Goal: Task Accomplishment & Management: Complete application form

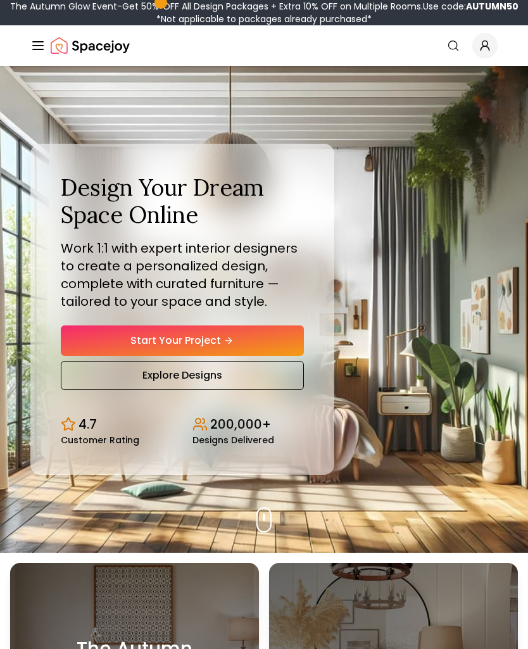
click at [275, 338] on link "Start Your Project" at bounding box center [182, 340] width 243 height 30
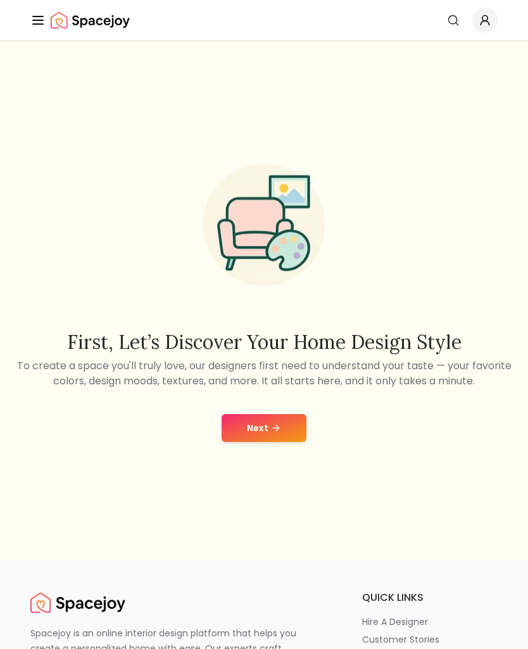
click at [285, 431] on button "Next" at bounding box center [263, 428] width 85 height 28
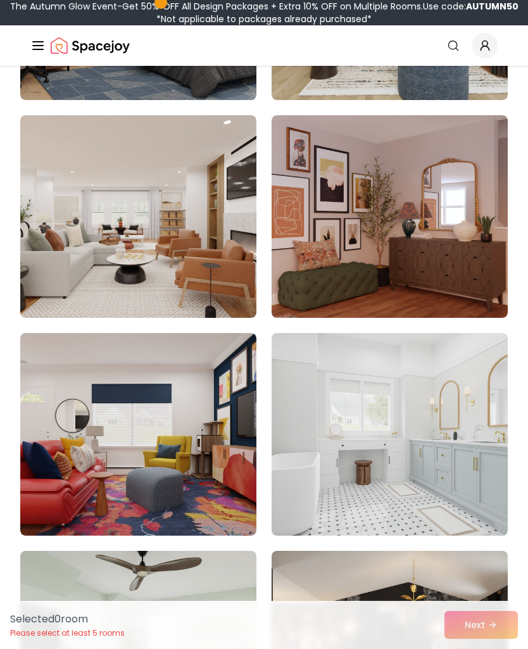
scroll to position [2946, 0]
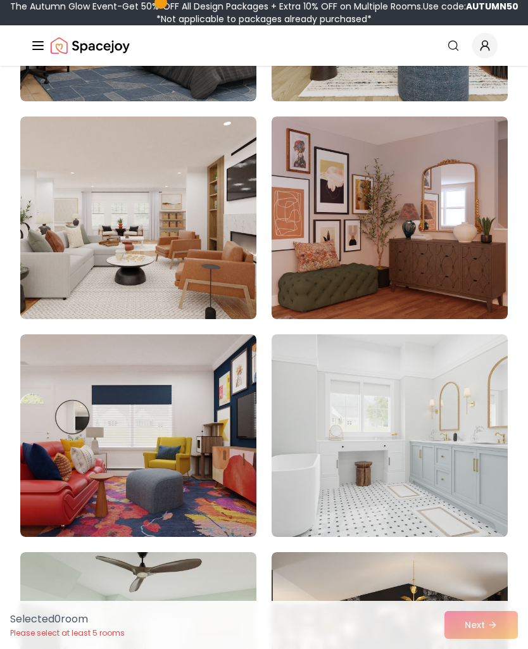
click at [461, 277] on img at bounding box center [389, 217] width 236 height 202
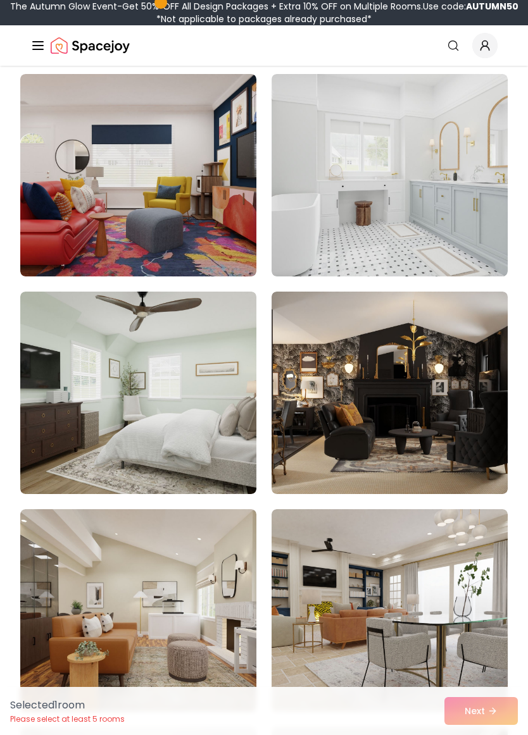
scroll to position [3211, 0]
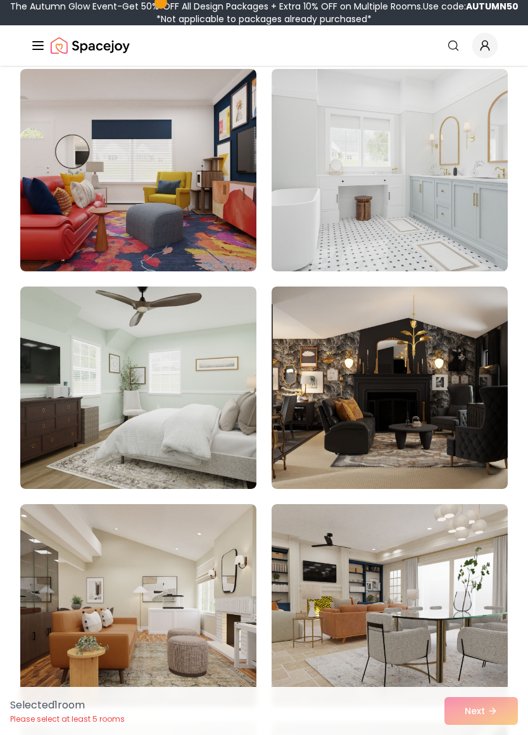
click at [428, 394] on img at bounding box center [389, 388] width 236 height 202
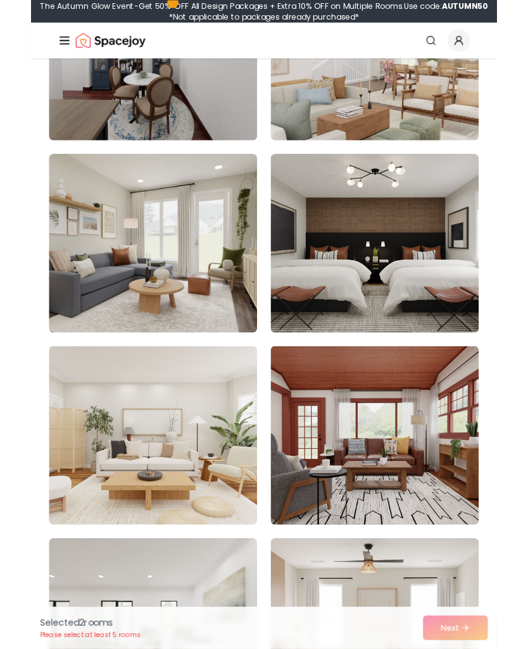
scroll to position [4194, 0]
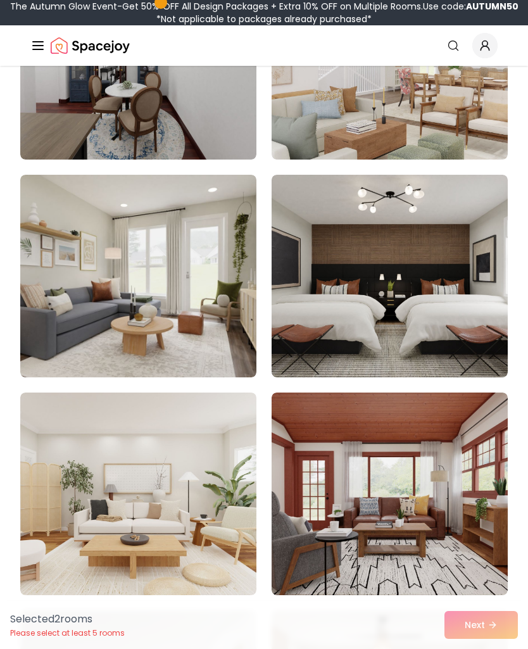
click at [446, 433] on img at bounding box center [389, 493] width 236 height 202
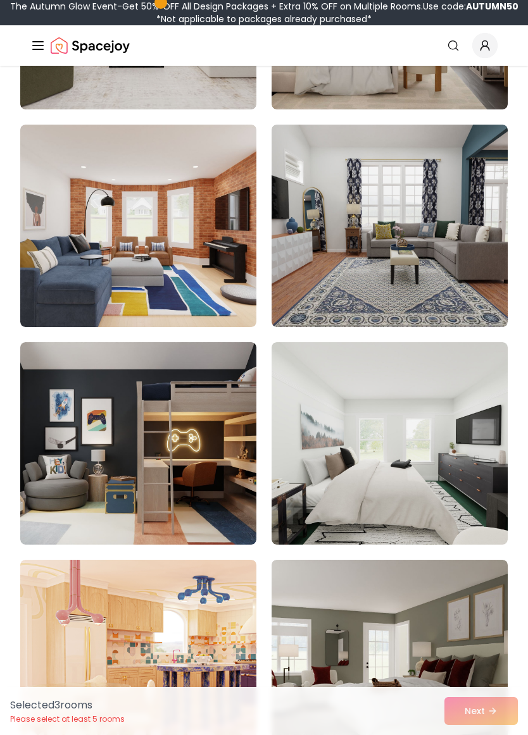
scroll to position [4908, 0]
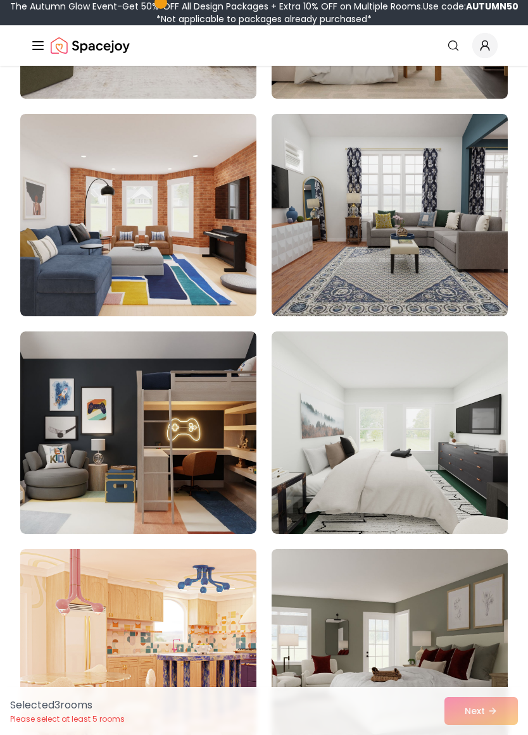
click at [216, 495] on img at bounding box center [138, 433] width 236 height 202
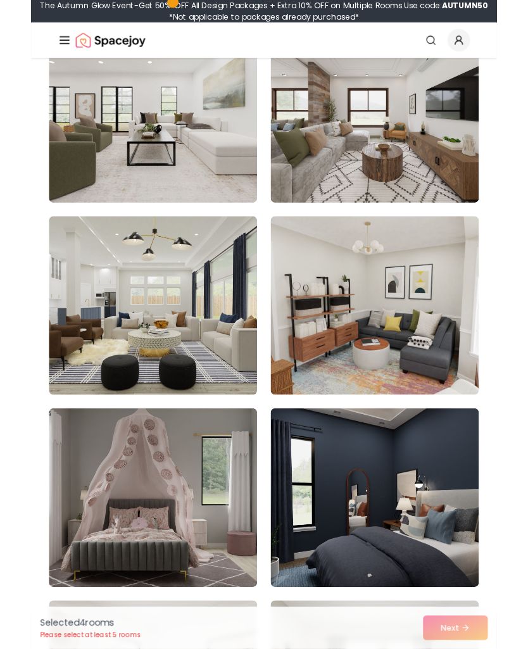
scroll to position [6735, 0]
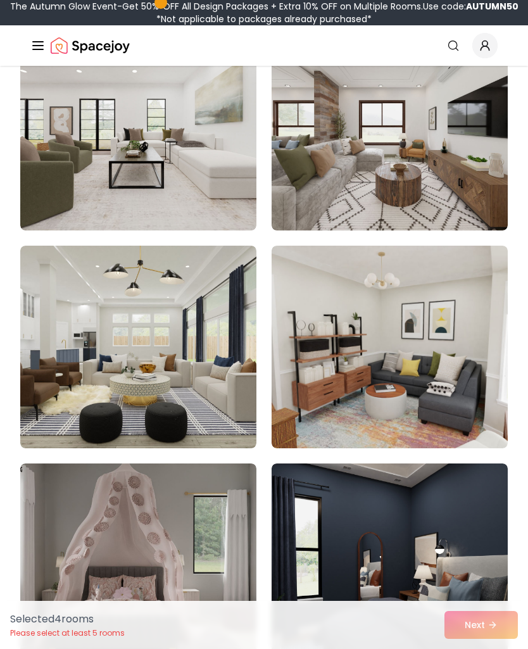
click at [451, 199] on img at bounding box center [389, 129] width 236 height 202
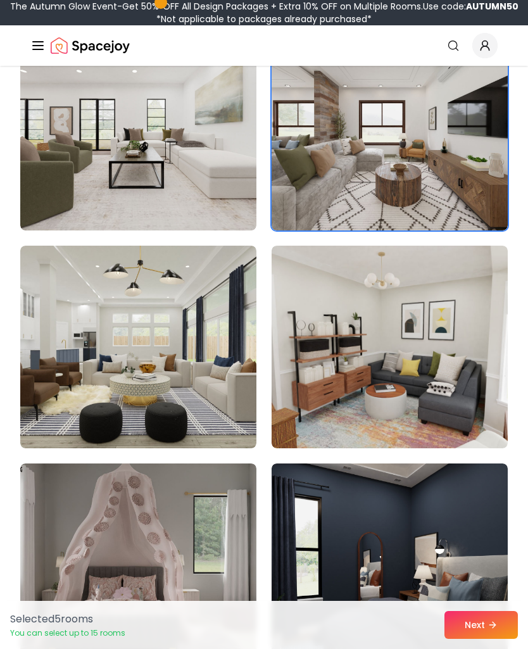
click at [430, 333] on img at bounding box center [389, 347] width 236 height 202
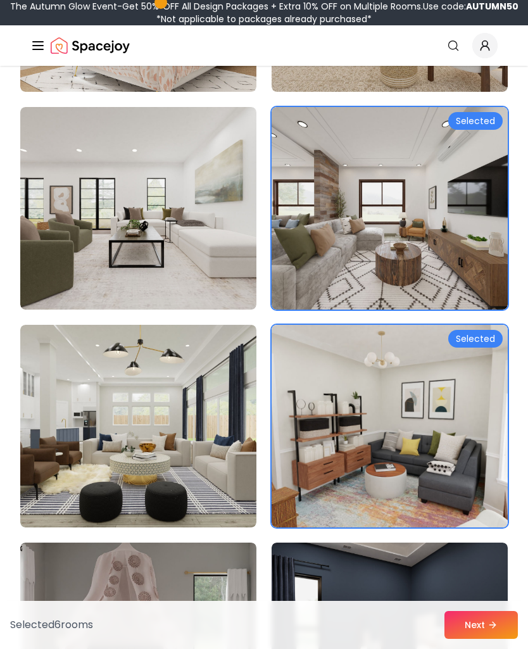
scroll to position [6636, 0]
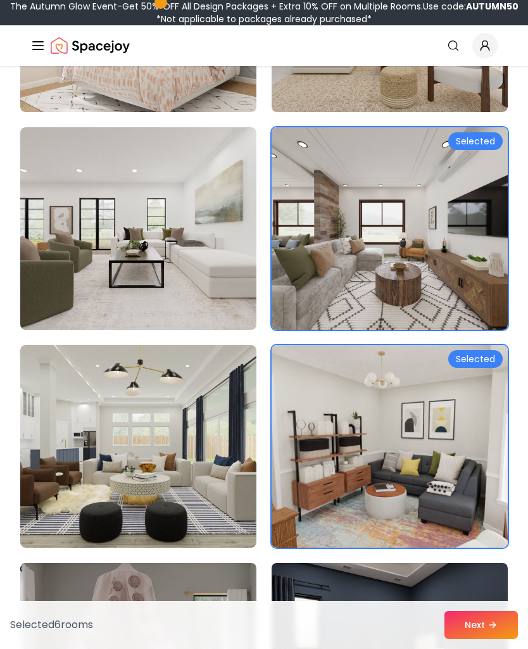
click at [455, 283] on img at bounding box center [389, 228] width 236 height 202
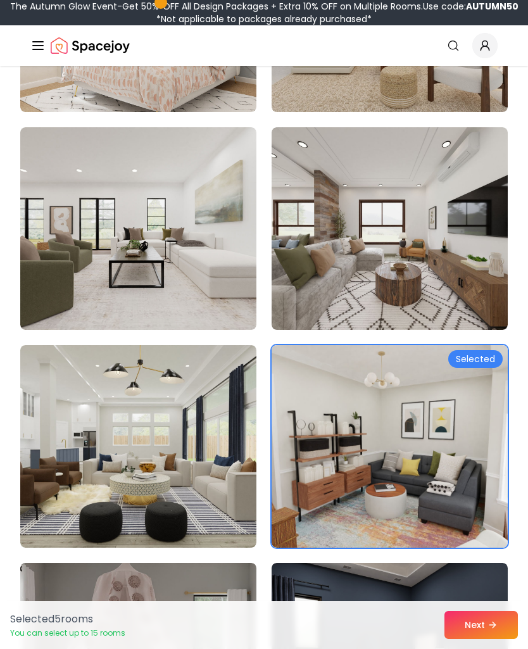
click at [480, 623] on button "Next" at bounding box center [480, 625] width 73 height 28
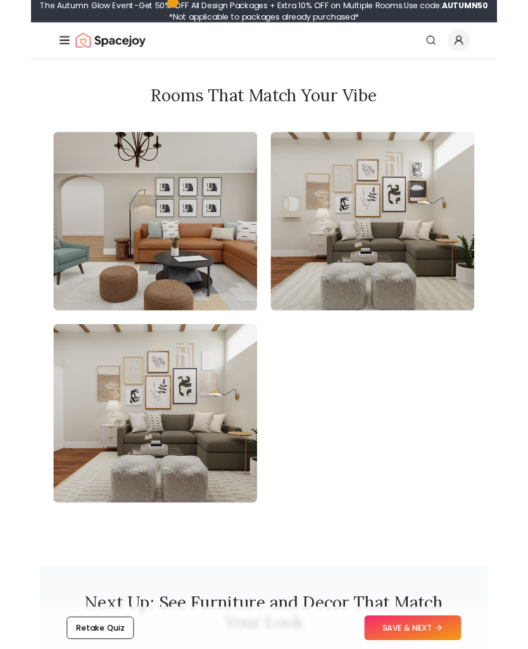
scroll to position [1733, 0]
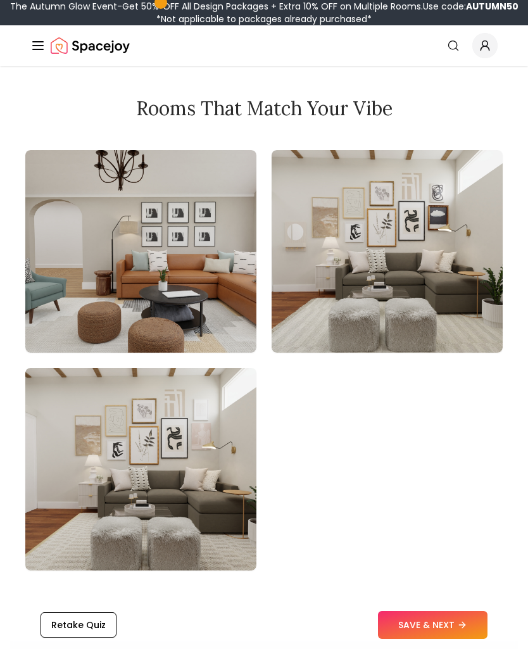
click at [440, 621] on button "SAVE & NEXT" at bounding box center [432, 625] width 109 height 28
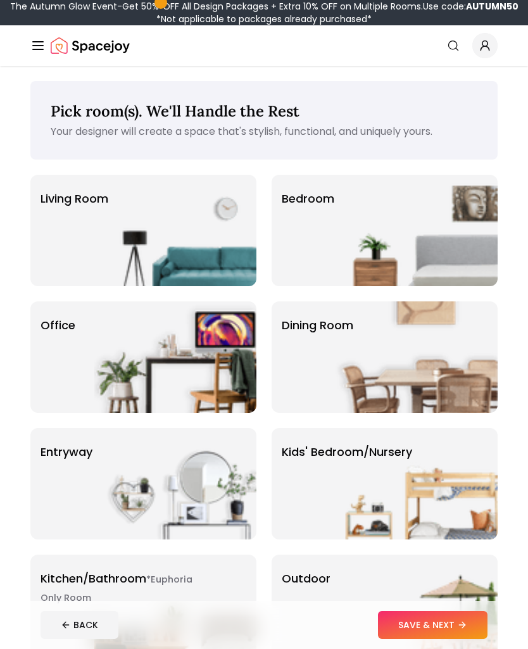
click at [199, 223] on img at bounding box center [175, 230] width 162 height 111
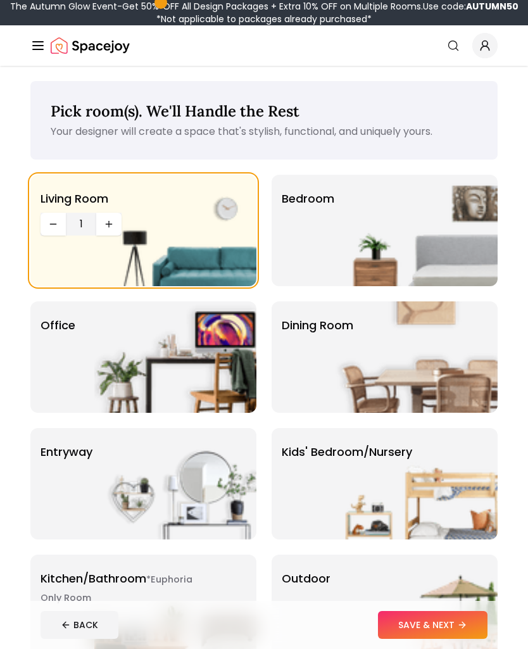
click at [378, 235] on img at bounding box center [416, 230] width 162 height 111
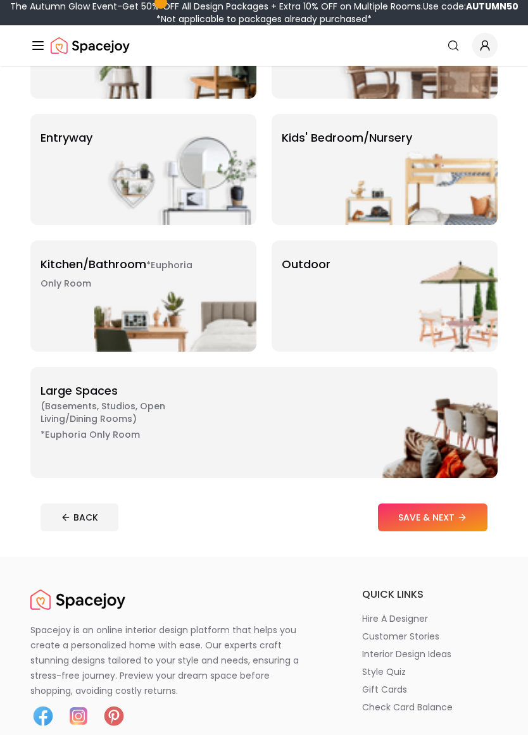
scroll to position [320, 0]
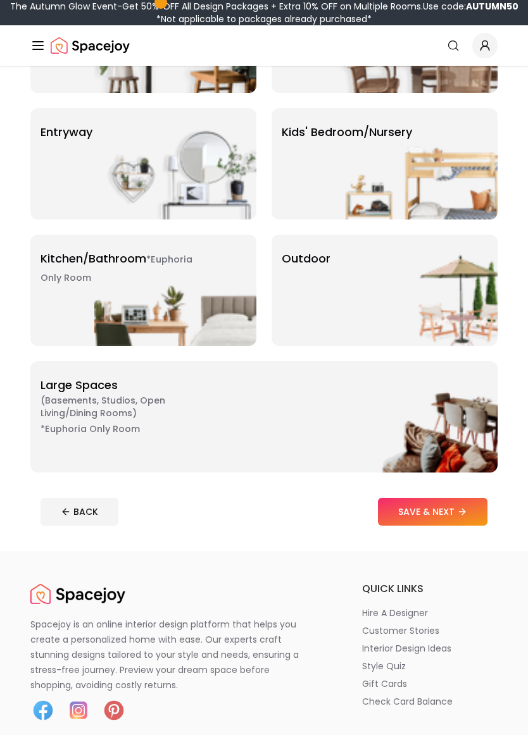
click at [444, 504] on button "SAVE & NEXT" at bounding box center [432, 512] width 109 height 28
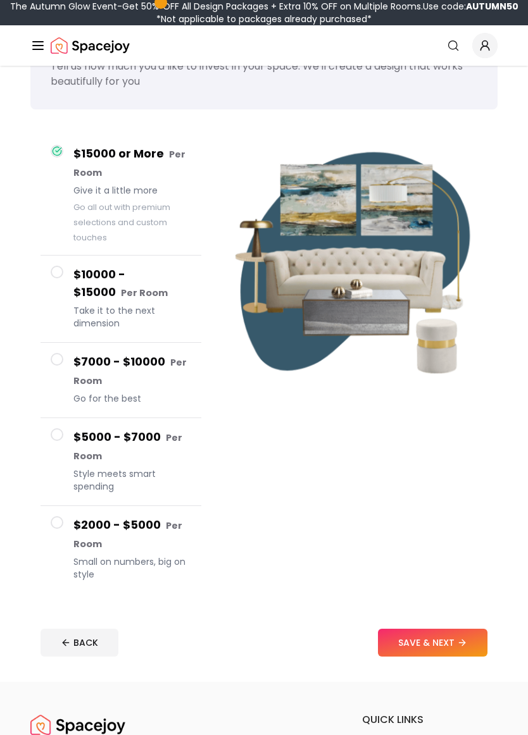
scroll to position [61, 0]
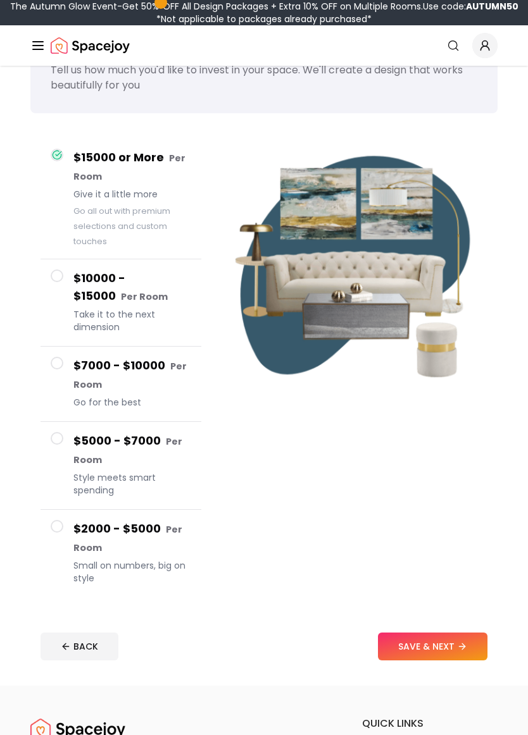
click at [153, 545] on h4 "$2000 - $5000 Per Room" at bounding box center [132, 538] width 118 height 37
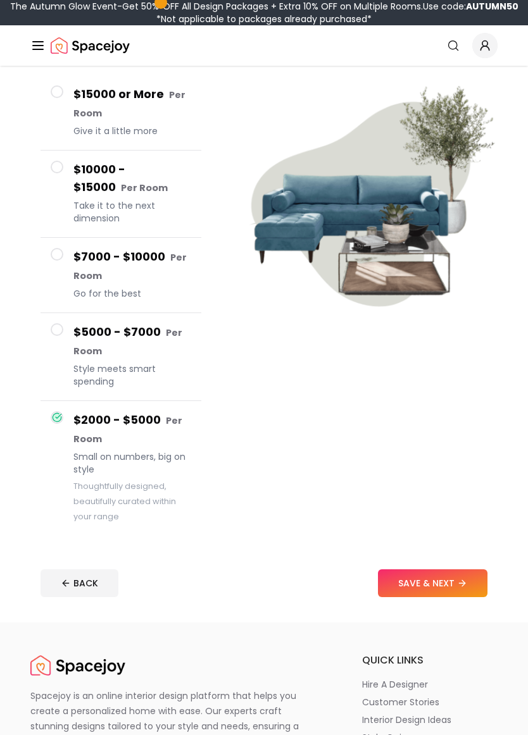
scroll to position [130, 0]
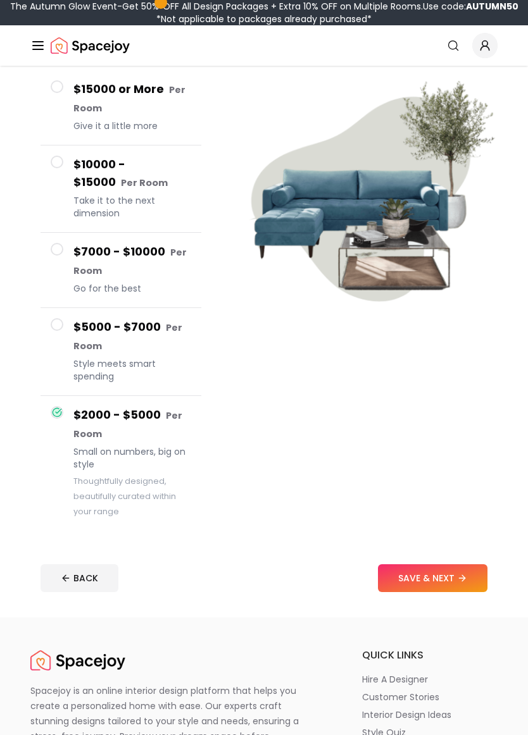
click at [436, 571] on button "SAVE & NEXT" at bounding box center [432, 578] width 109 height 28
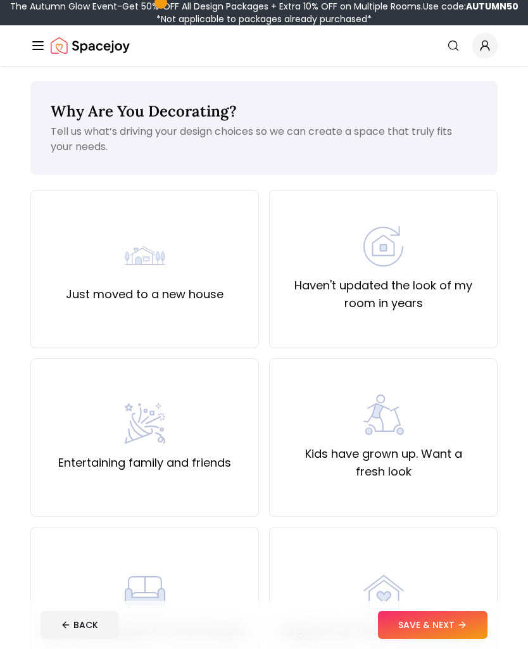
click at [224, 309] on div "Just moved to a new house" at bounding box center [144, 269] width 228 height 158
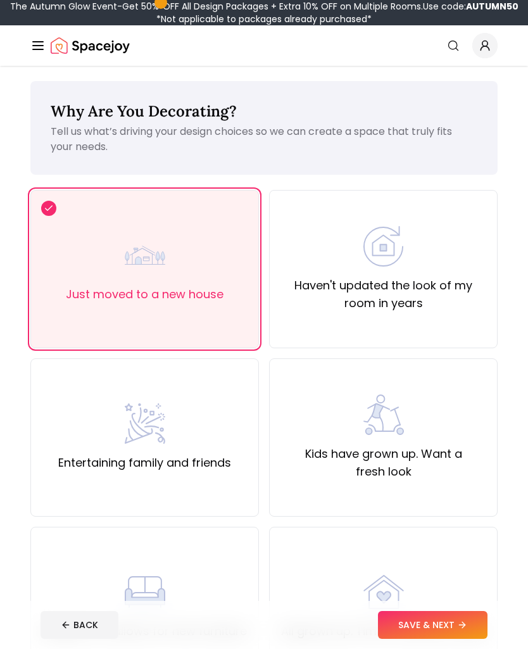
click at [456, 625] on button "SAVE & NEXT" at bounding box center [432, 625] width 109 height 28
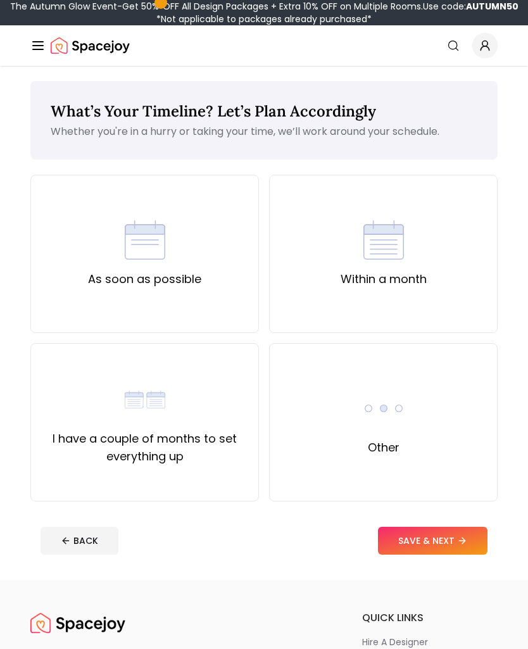
click at [192, 263] on div "As soon as possible" at bounding box center [144, 254] width 113 height 68
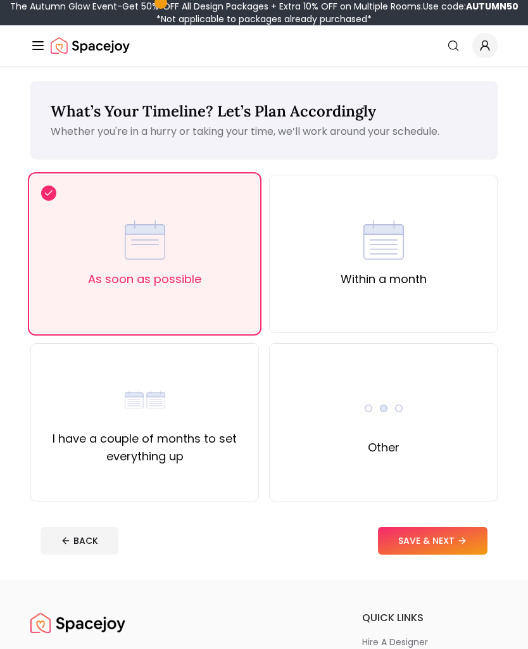
click at [433, 535] on button "SAVE & NEXT" at bounding box center [432, 540] width 109 height 28
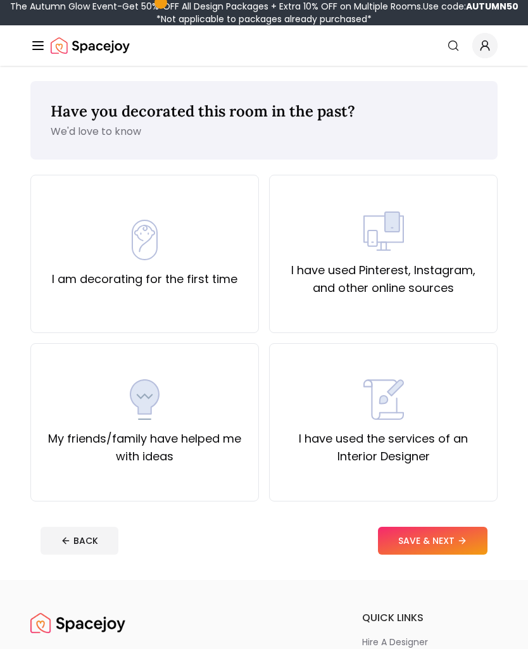
click at [222, 259] on div "I am decorating for the first time" at bounding box center [144, 254] width 185 height 68
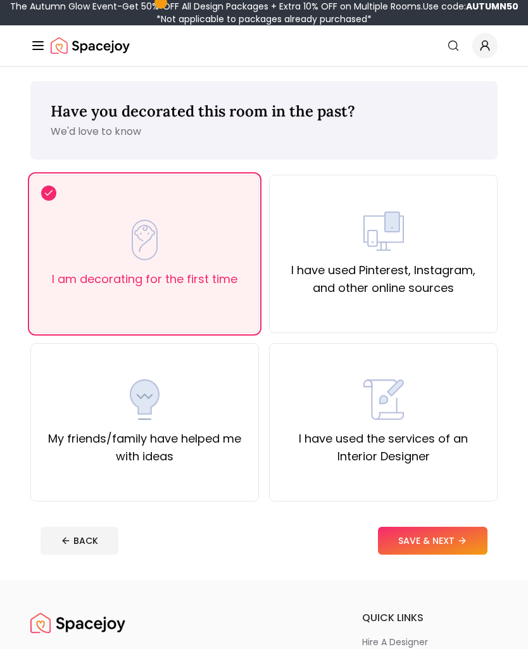
click at [441, 544] on button "SAVE & NEXT" at bounding box center [432, 540] width 109 height 28
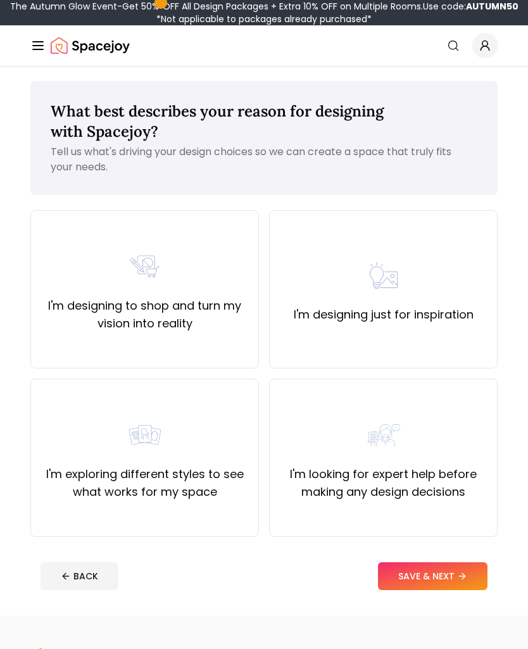
click at [203, 488] on label "I'm exploring different styles to see what works for my space" at bounding box center [144, 482] width 207 height 35
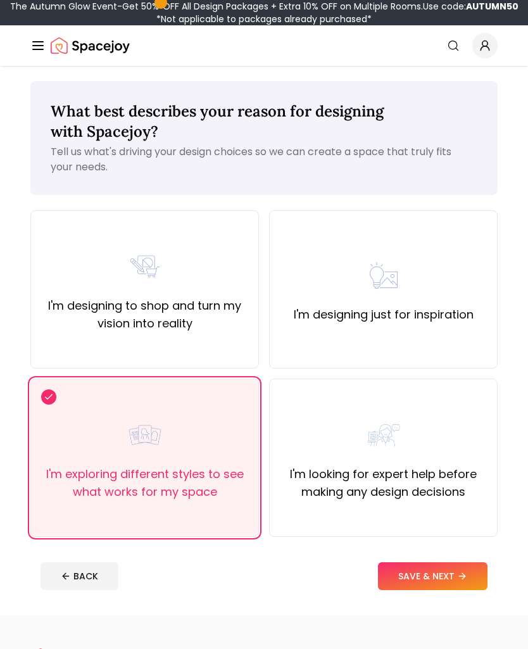
click at [453, 576] on button "SAVE & NEXT" at bounding box center [432, 576] width 109 height 28
